Goal: Task Accomplishment & Management: Manage account settings

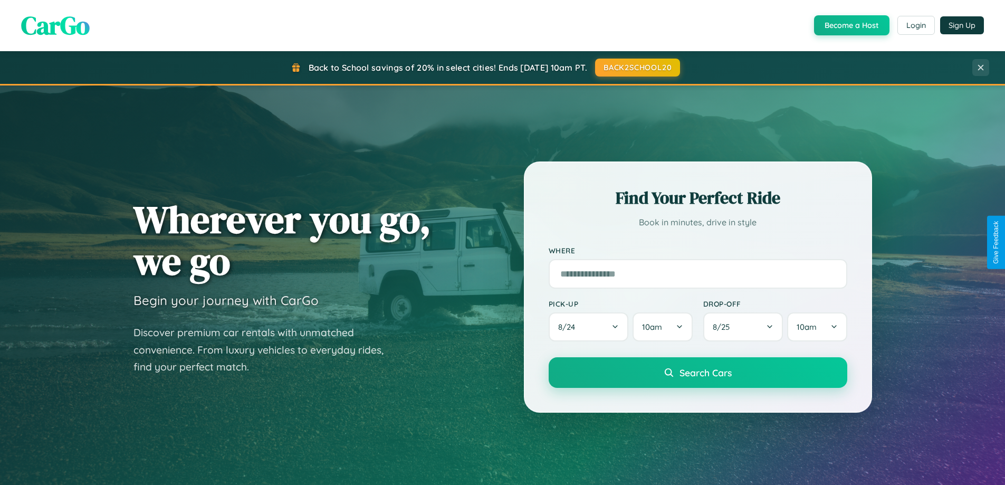
scroll to position [726, 0]
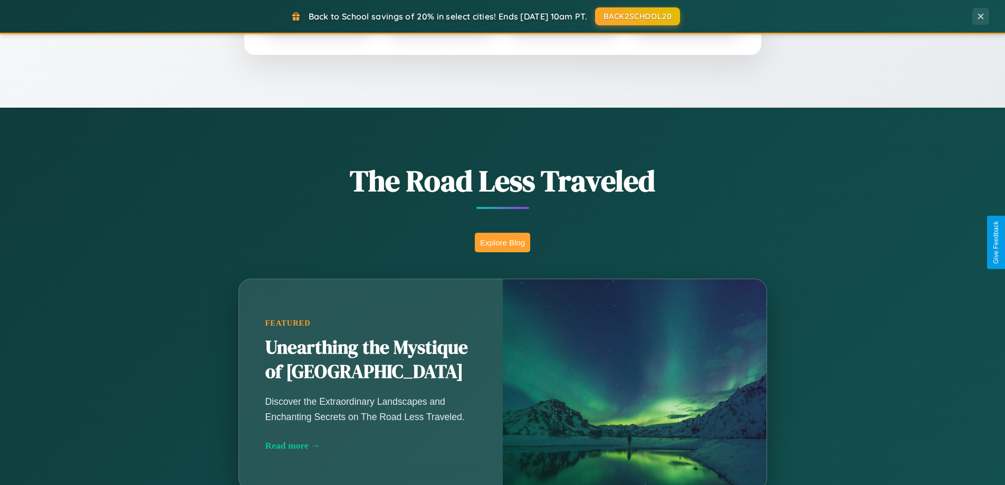
click at [502, 242] on button "Explore Blog" at bounding box center [502, 243] width 55 height 20
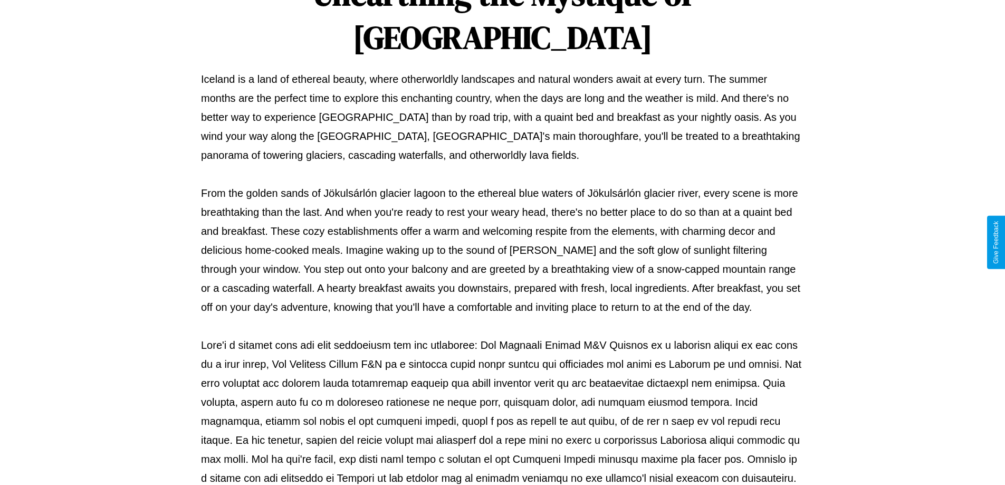
scroll to position [341, 0]
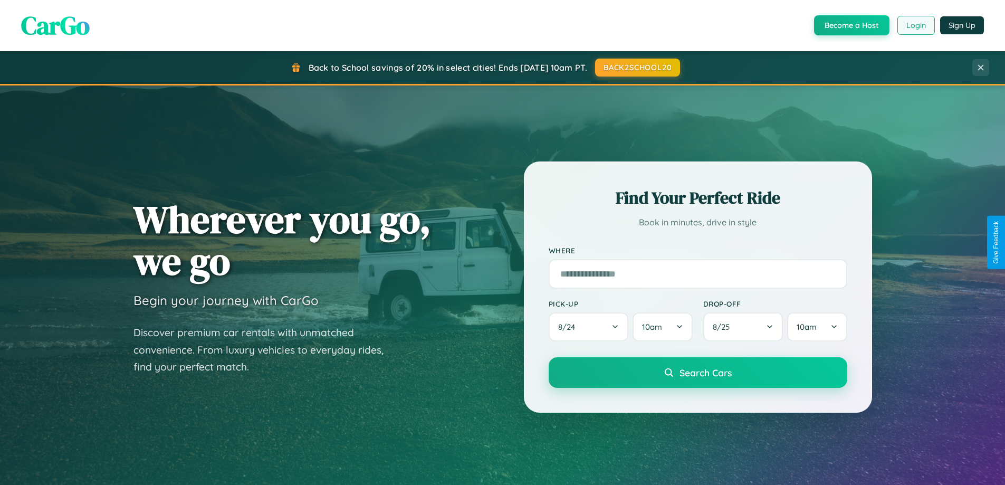
click at [916, 25] on button "Login" at bounding box center [916, 25] width 37 height 19
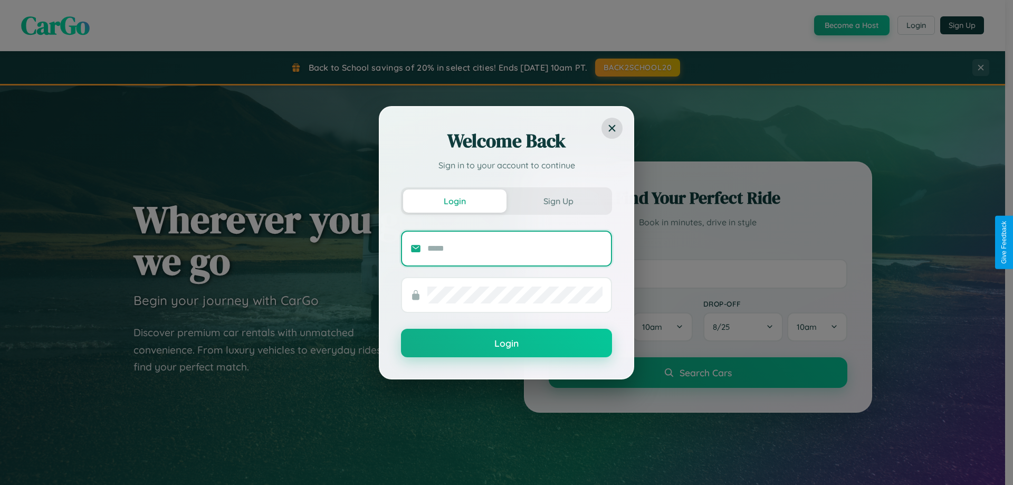
click at [515, 248] on input "text" at bounding box center [514, 248] width 175 height 17
type input "**********"
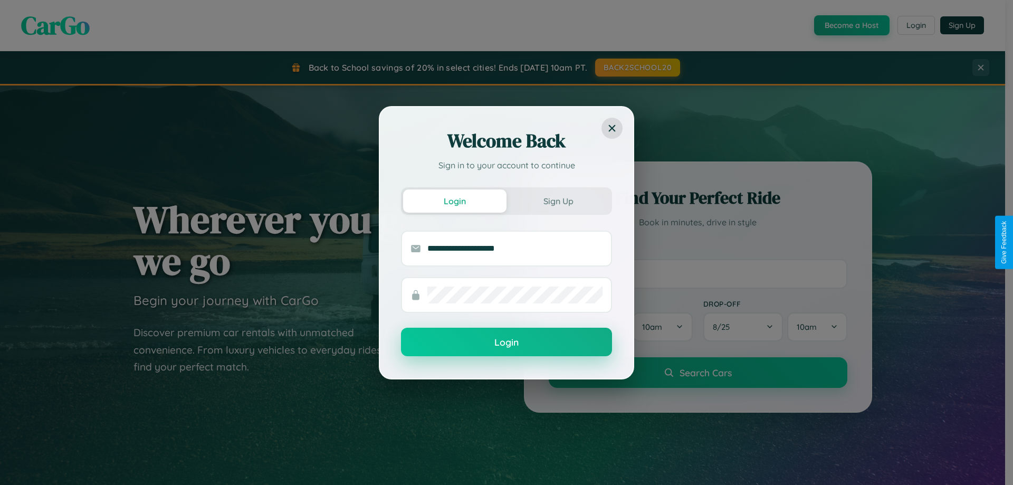
click at [507, 343] on button "Login" at bounding box center [506, 342] width 211 height 28
